Goal: Information Seeking & Learning: Find specific fact

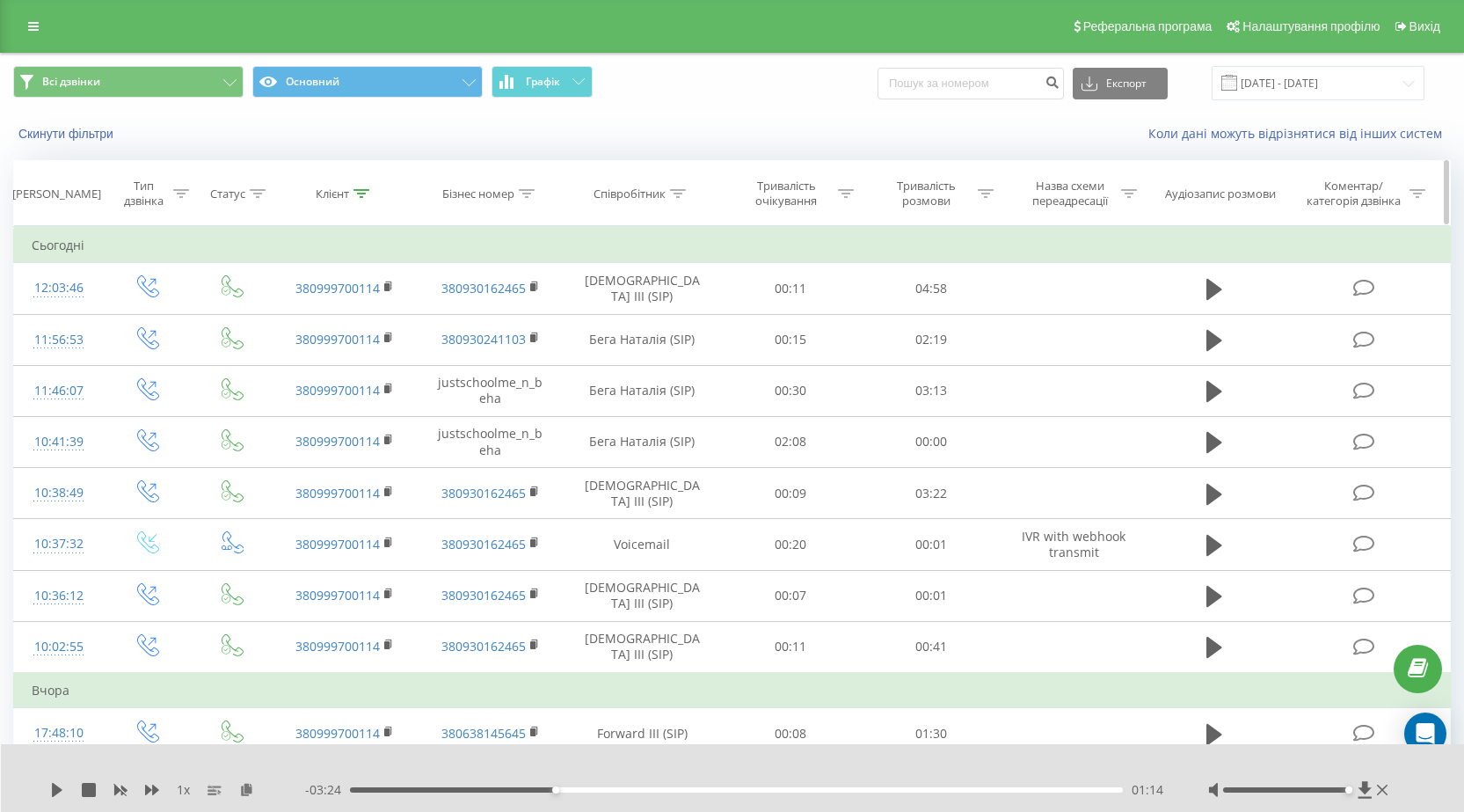
click at [365, 194] on icon at bounding box center [361, 193] width 16 height 9
drag, startPoint x: 335, startPoint y: 322, endPoint x: 311, endPoint y: 322, distance: 24.0
click at [282, 315] on input "0999700114" at bounding box center [344, 320] width 155 height 31
type input "0"
paste input "0680901811"
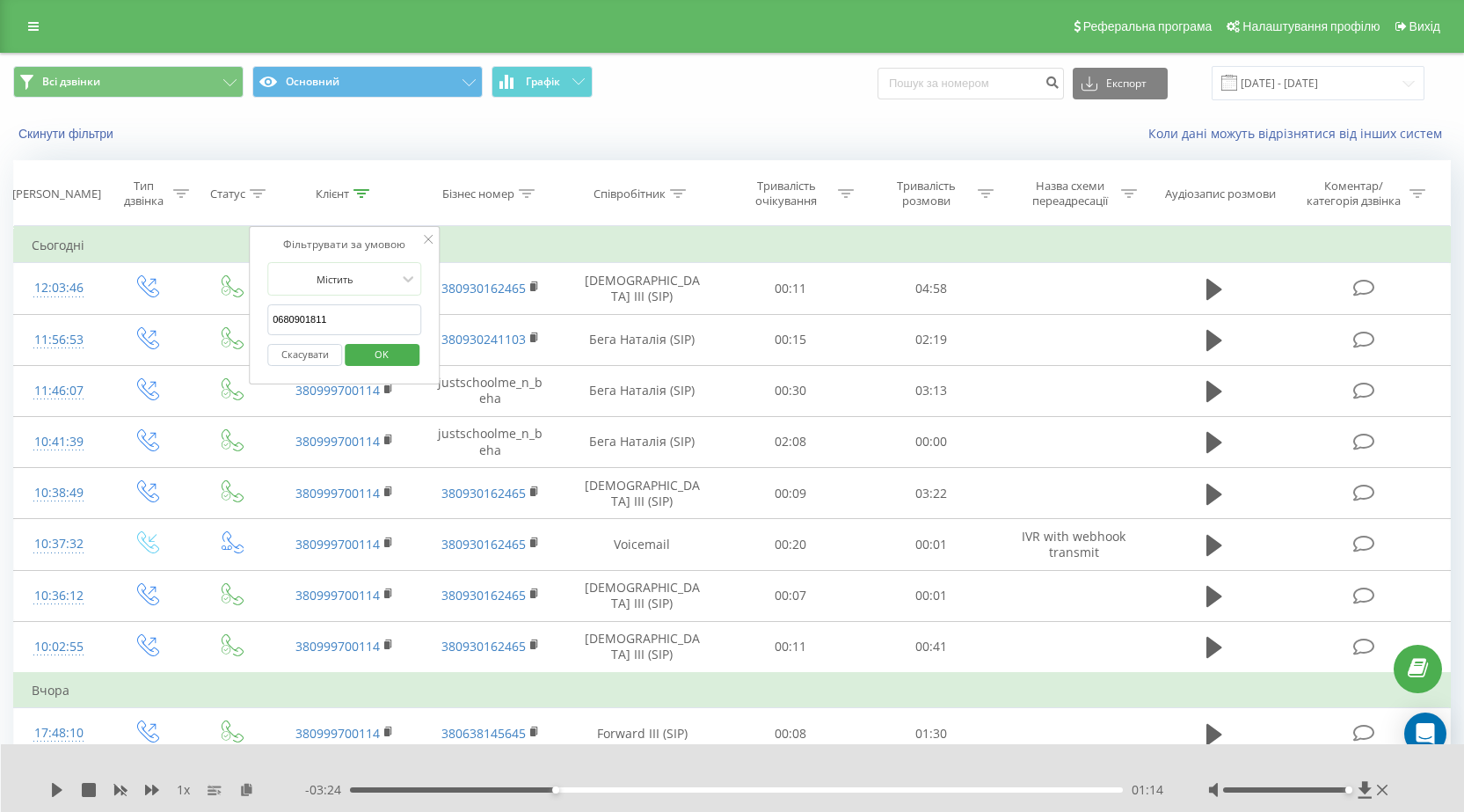
type input "0680901811"
click at [360, 352] on span "OK" at bounding box center [381, 354] width 50 height 27
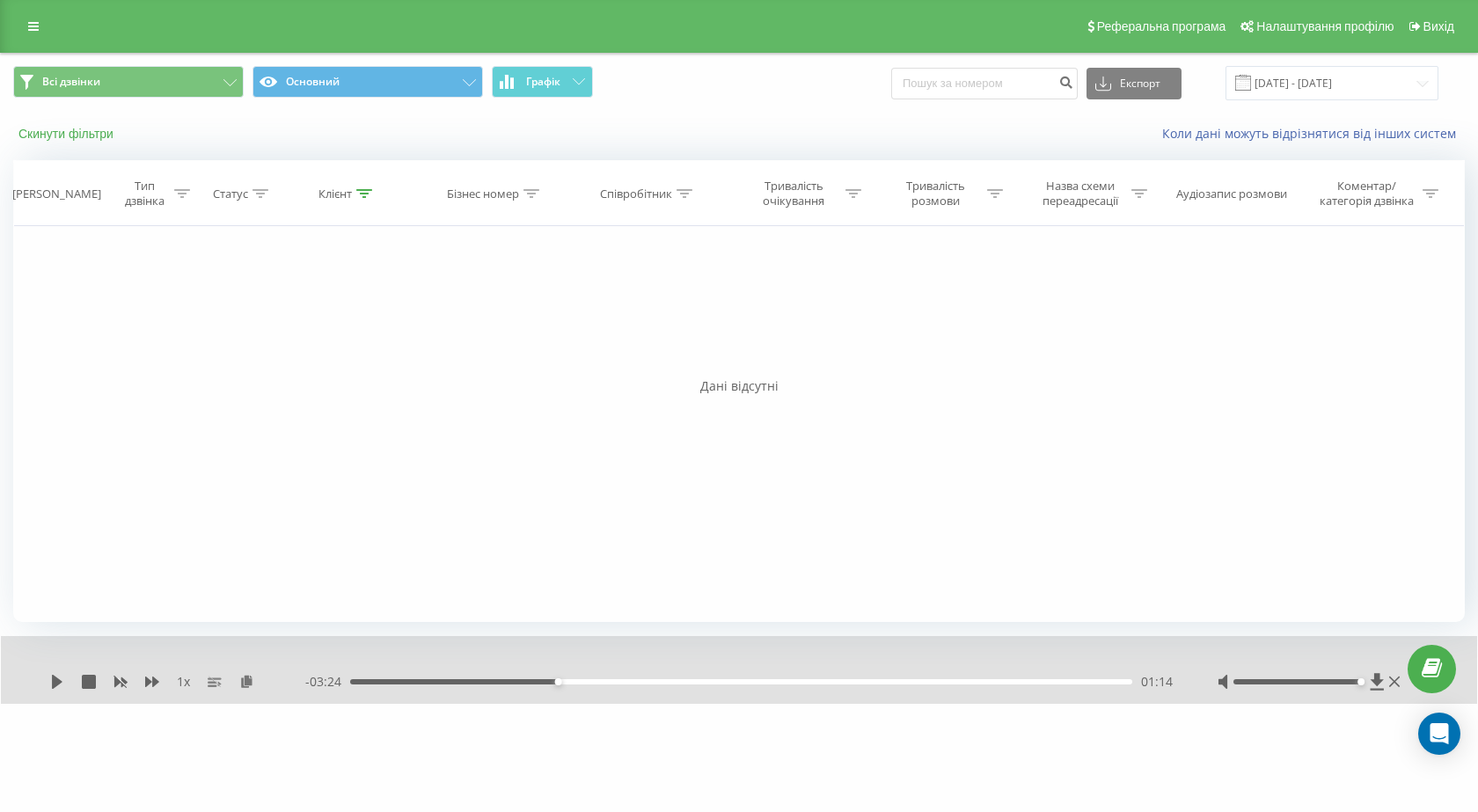
click at [26, 133] on button "Скинути фільтри" at bounding box center [68, 133] width 109 height 16
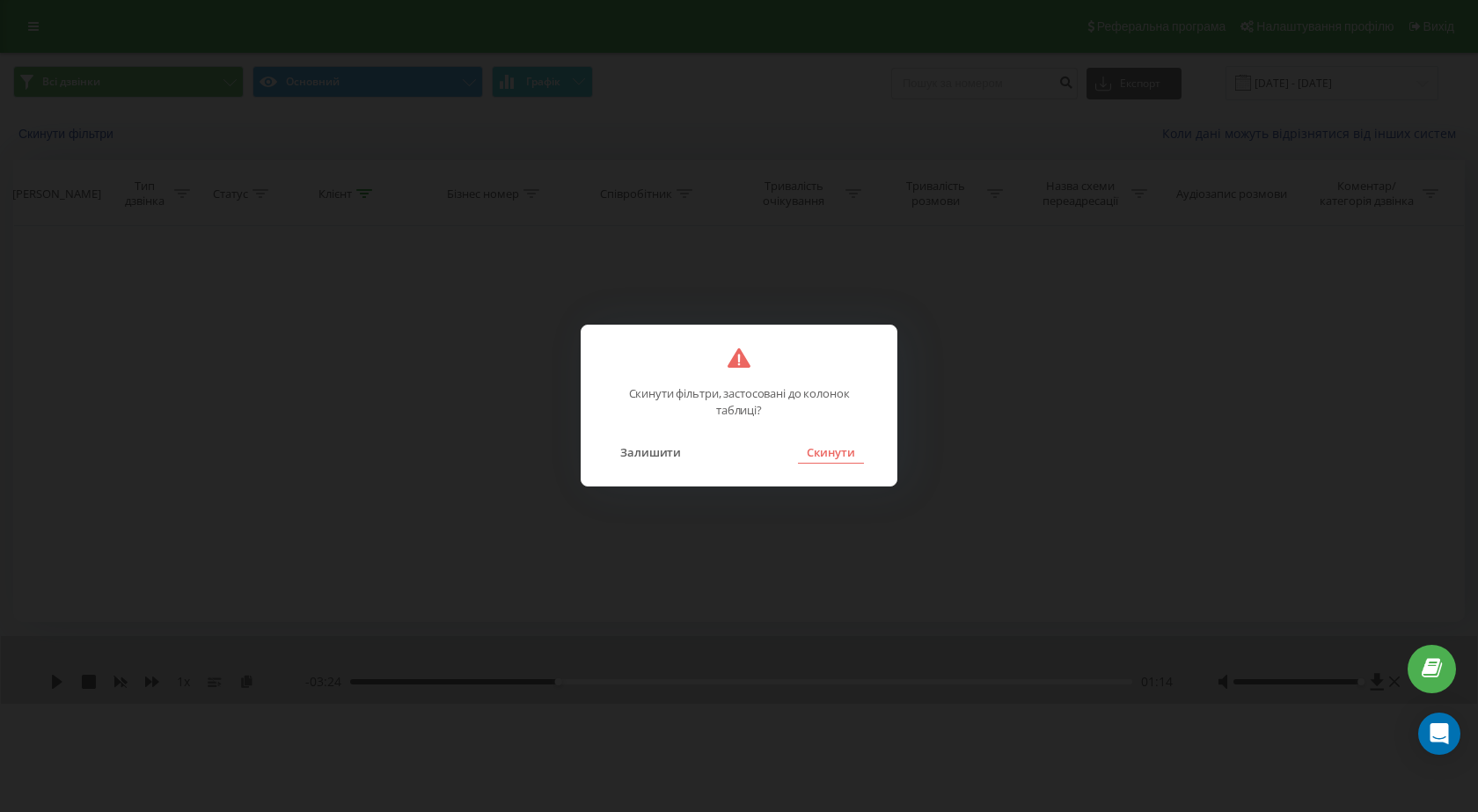
click at [833, 446] on button "Скинути" at bounding box center [831, 452] width 66 height 23
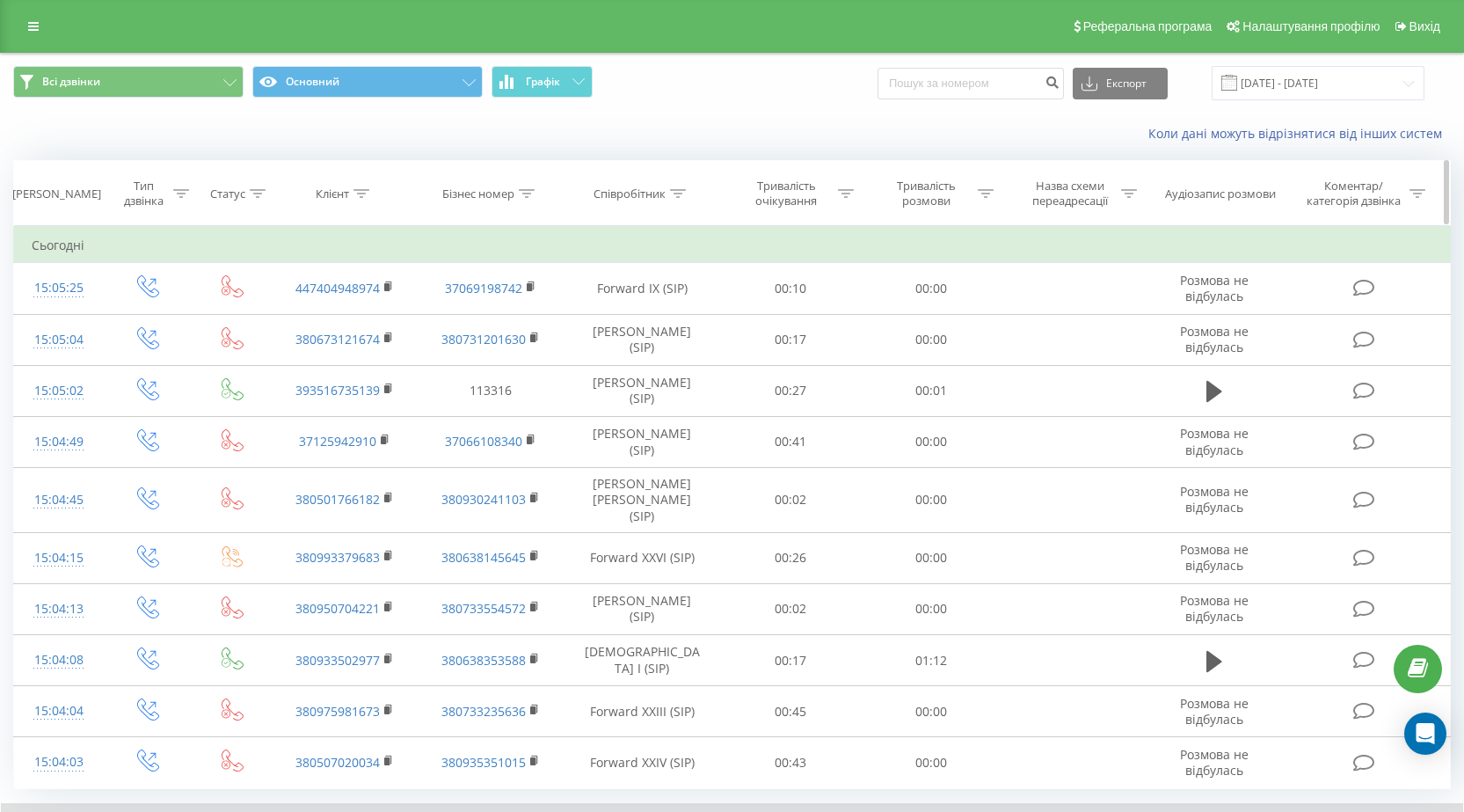
click at [358, 196] on icon at bounding box center [361, 193] width 16 height 9
click at [290, 318] on input "text" at bounding box center [344, 320] width 155 height 31
paste input "0680901811"
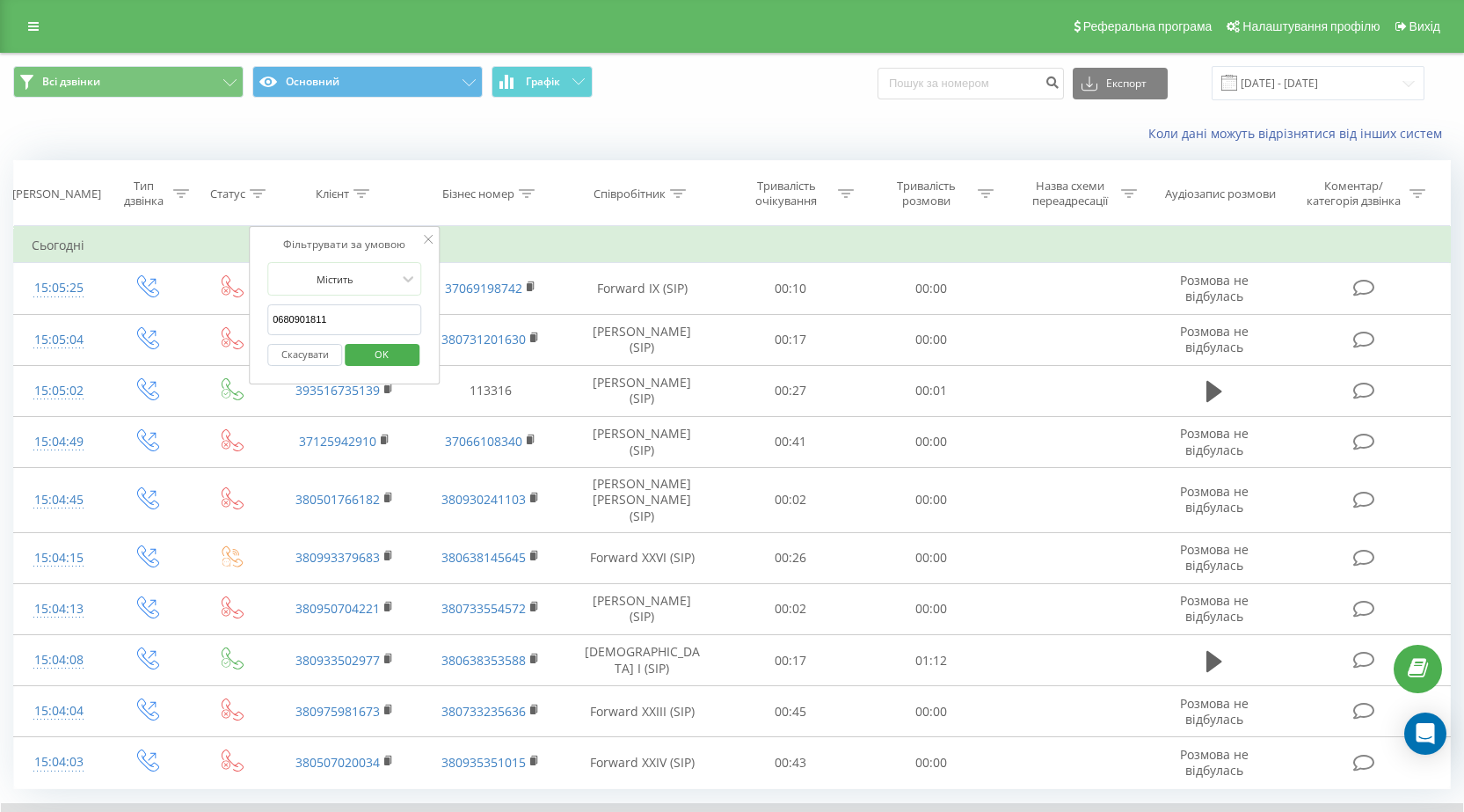
type input "0680901811"
click at [390, 352] on span "OK" at bounding box center [381, 354] width 50 height 27
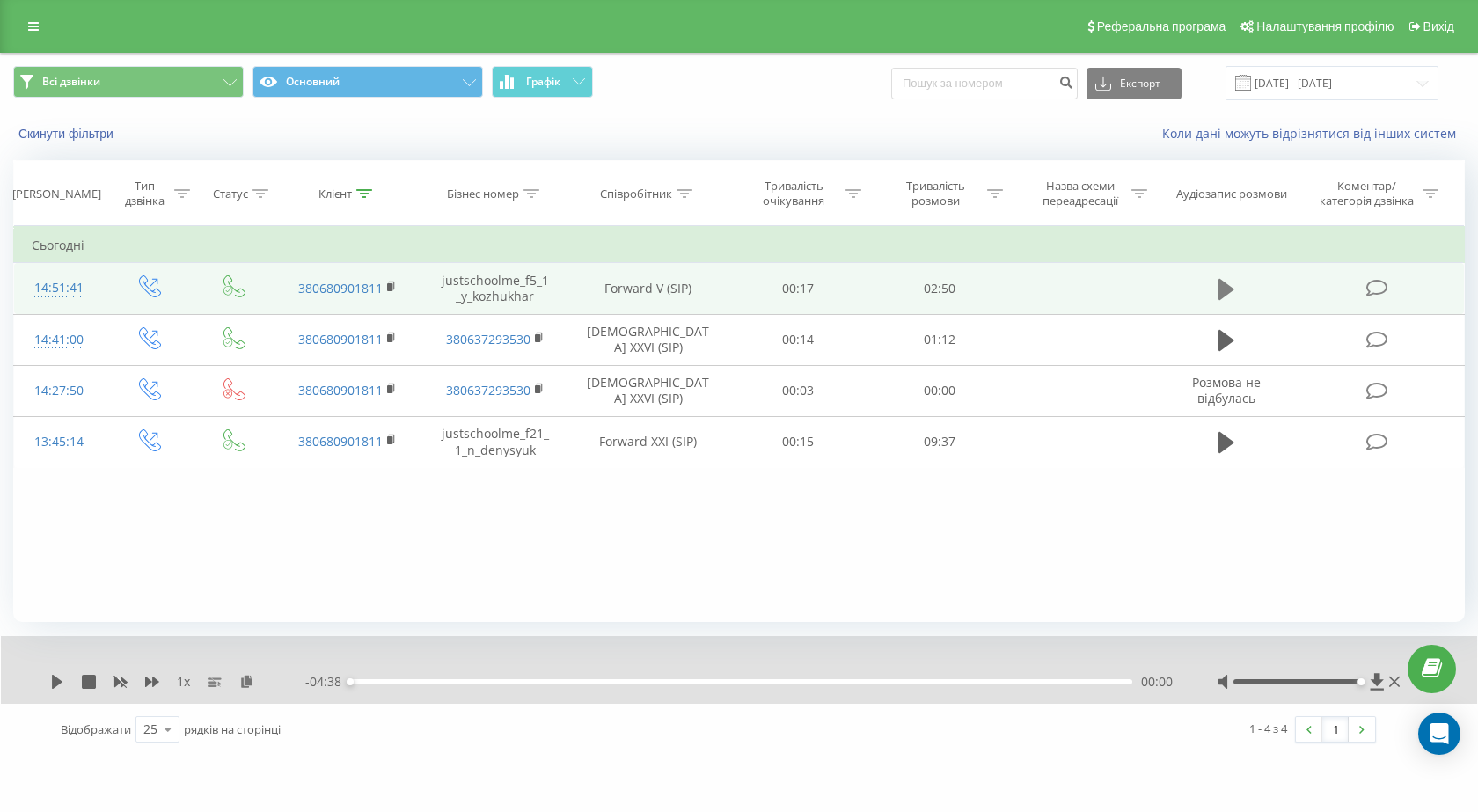
click at [1224, 289] on icon at bounding box center [1226, 290] width 16 height 21
click at [186, 685] on span "1 x" at bounding box center [184, 682] width 14 height 18
click at [160, 676] on div "1 x" at bounding box center [178, 682] width 255 height 18
click at [149, 684] on icon at bounding box center [152, 681] width 14 height 11
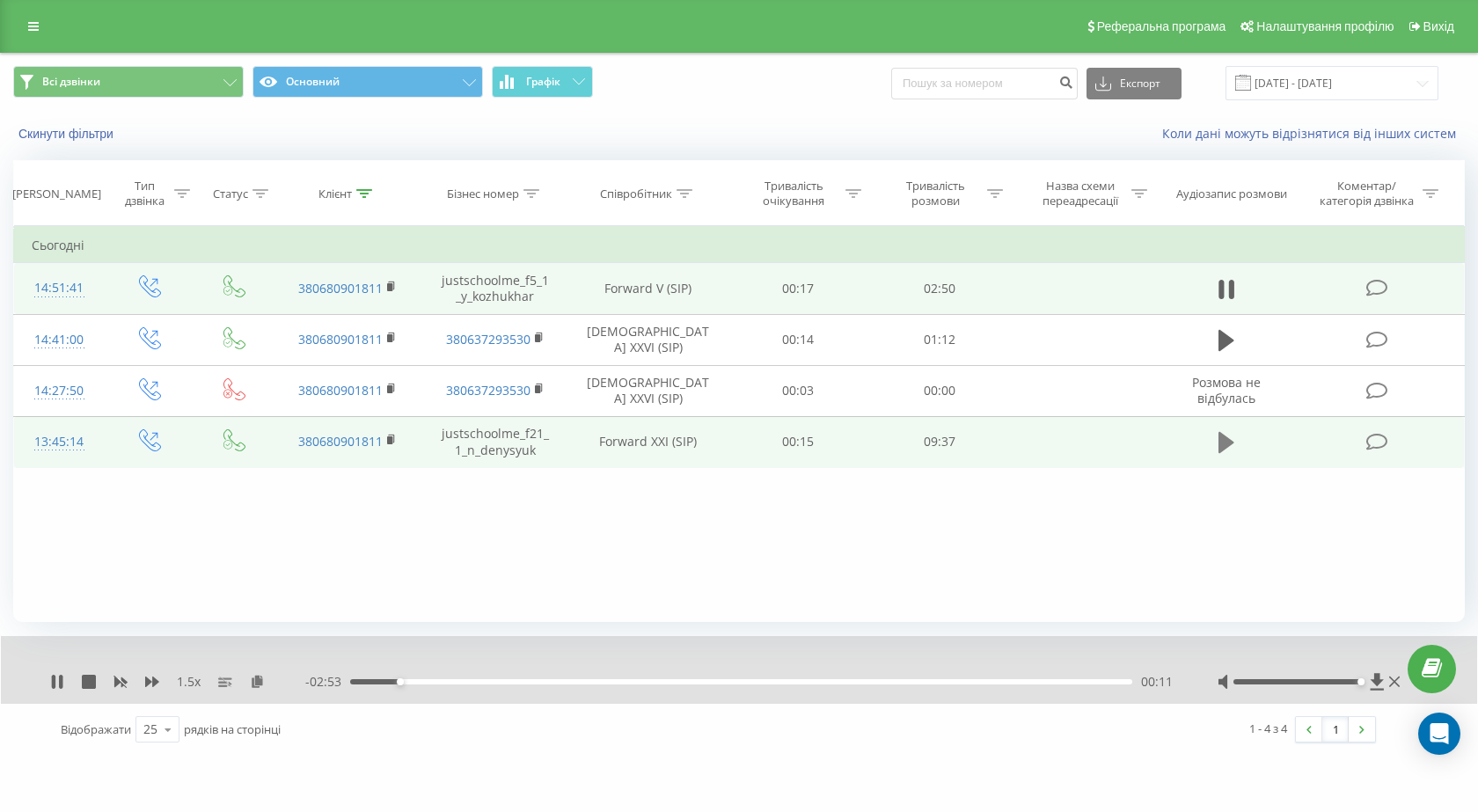
click at [1229, 440] on icon at bounding box center [1226, 442] width 16 height 21
click at [153, 677] on icon at bounding box center [152, 681] width 14 height 11
click at [54, 682] on icon at bounding box center [54, 681] width 4 height 14
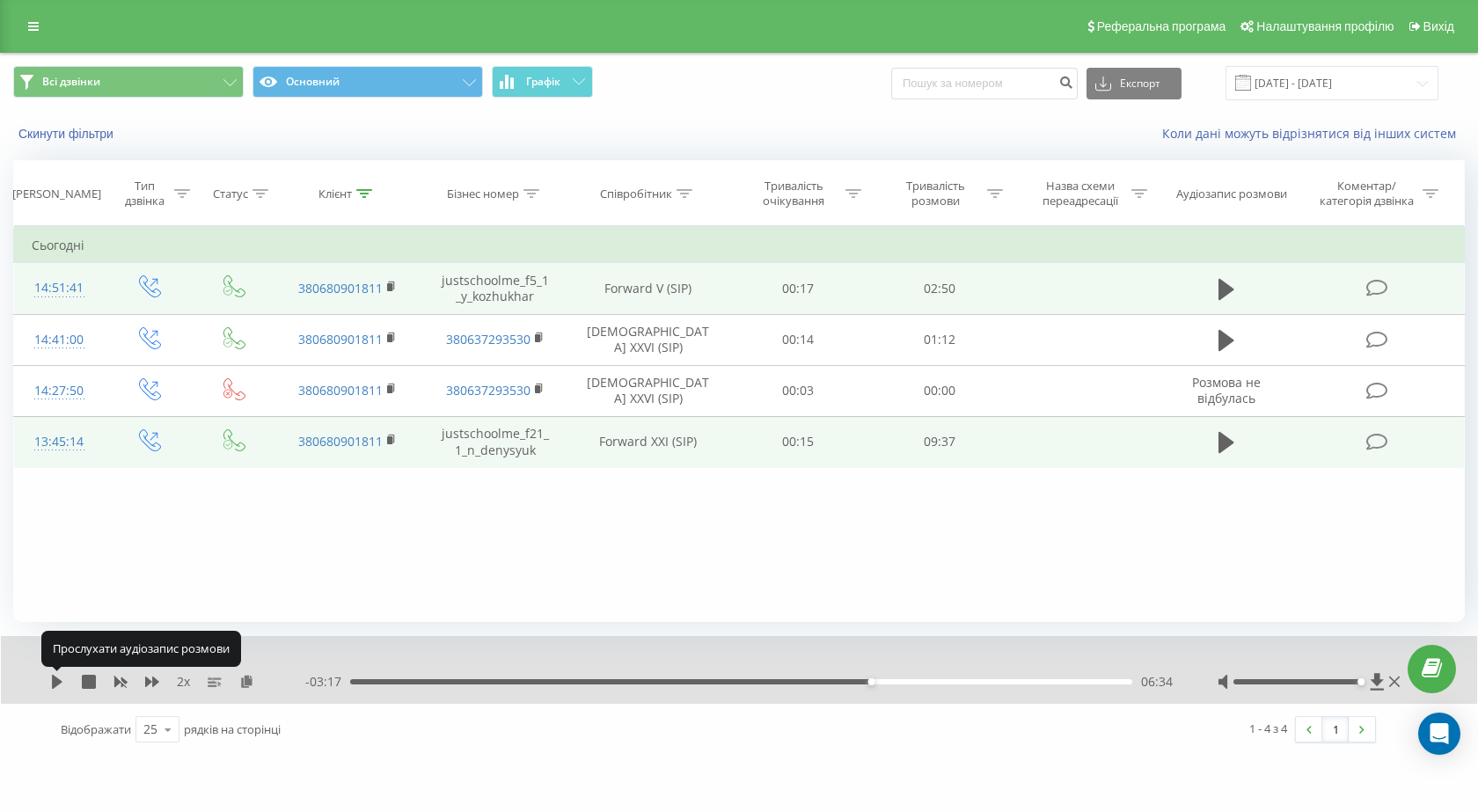
click at [54, 682] on icon at bounding box center [56, 681] width 11 height 14
click at [1369, 441] on icon at bounding box center [1377, 441] width 22 height 18
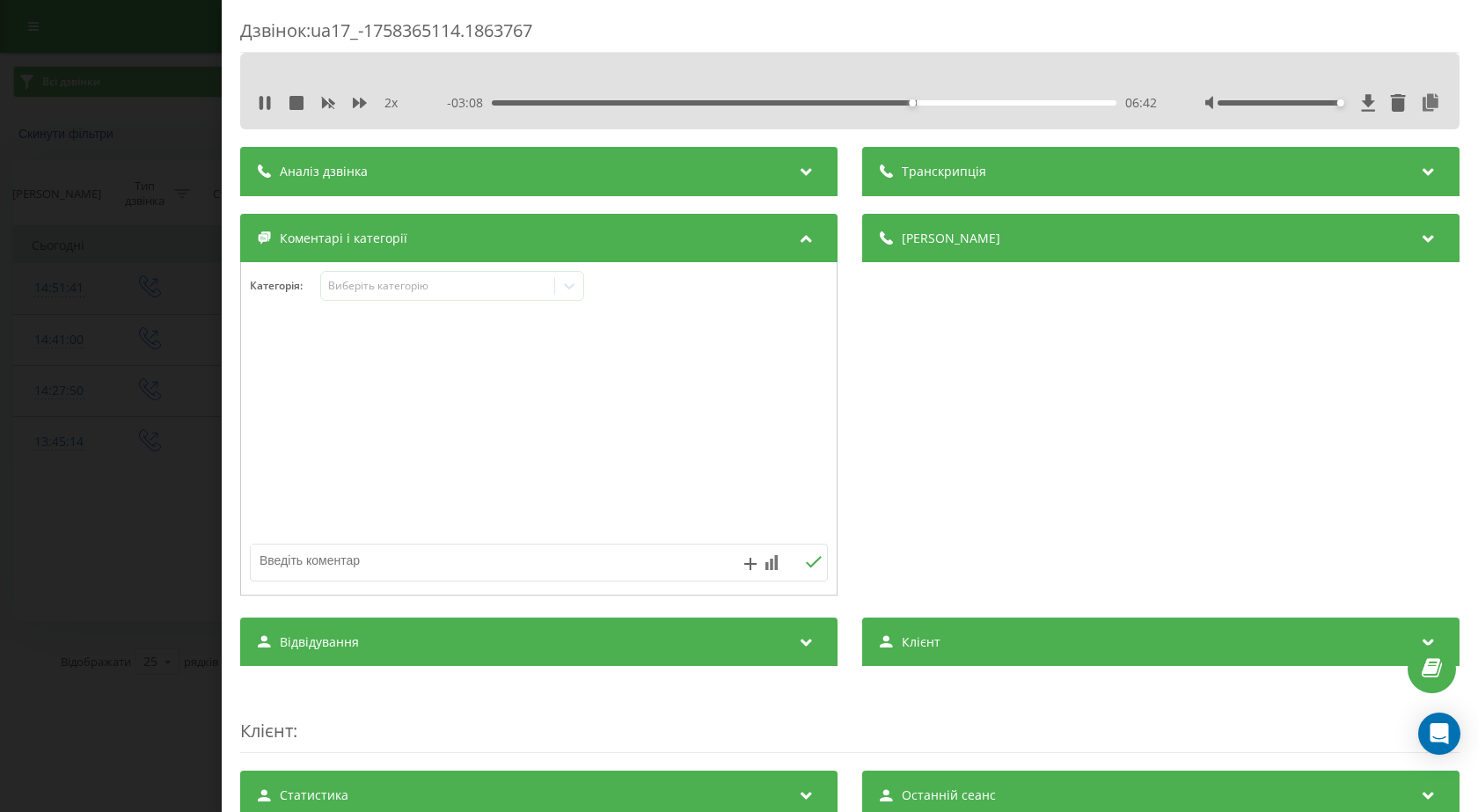
click at [254, 104] on div "2 x - 03:08 06:42 06:42" at bounding box center [849, 102] width 1193 height 26
click at [265, 113] on div "2 x - 03:06 06:44 06:44" at bounding box center [849, 102] width 1193 height 26
click at [267, 102] on icon at bounding box center [265, 103] width 14 height 14
click at [1424, 100] on icon at bounding box center [1430, 103] width 21 height 18
click at [1454, 23] on icon "close" at bounding box center [1451, 26] width 9 height 9
